Goal: Task Accomplishment & Management: Complete application form

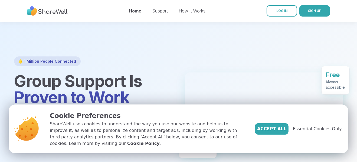
click at [304, 127] on div "Accept All Essential Cookies Only" at bounding box center [298, 128] width 87 height 11
click at [304, 130] on span "Essential Cookies Only" at bounding box center [317, 128] width 49 height 6
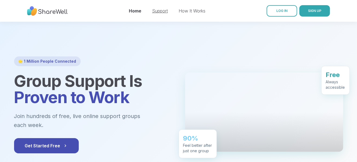
click at [158, 9] on link "Support" at bounding box center [160, 10] width 16 height 5
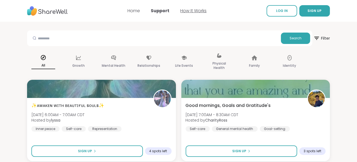
click at [195, 12] on link "How It Works" at bounding box center [194, 11] width 26 height 6
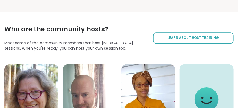
scroll to position [941, 0]
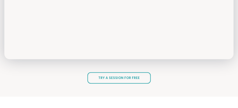
scroll to position [1630, 0]
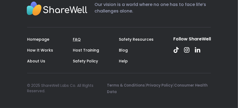
click at [73, 40] on link "FAQ" at bounding box center [77, 39] width 8 height 5
click at [37, 51] on link "How It Works" at bounding box center [40, 49] width 26 height 5
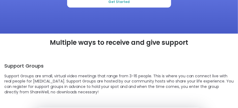
scroll to position [94, 0]
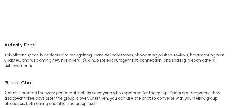
scroll to position [466, 0]
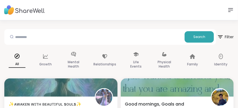
click at [229, 12] on icon at bounding box center [230, 10] width 6 height 6
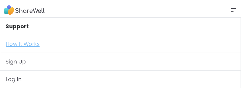
click at [19, 44] on link "How It Works" at bounding box center [120, 44] width 241 height 18
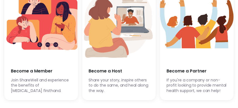
scroll to position [1600, 0]
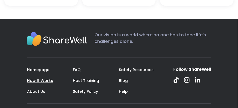
click at [39, 80] on link "How It Works" at bounding box center [40, 80] width 26 height 5
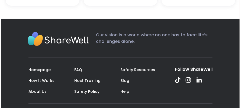
scroll to position [0, 0]
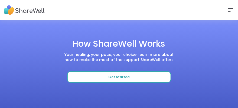
click at [124, 78] on span "Get Started" at bounding box center [118, 77] width 21 height 5
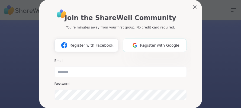
click at [170, 48] on button "Register with Google" at bounding box center [155, 45] width 64 height 14
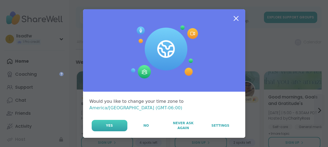
click at [110, 120] on button "Yes" at bounding box center [110, 125] width 36 height 11
